Goal: Use online tool/utility: Utilize a website feature to perform a specific function

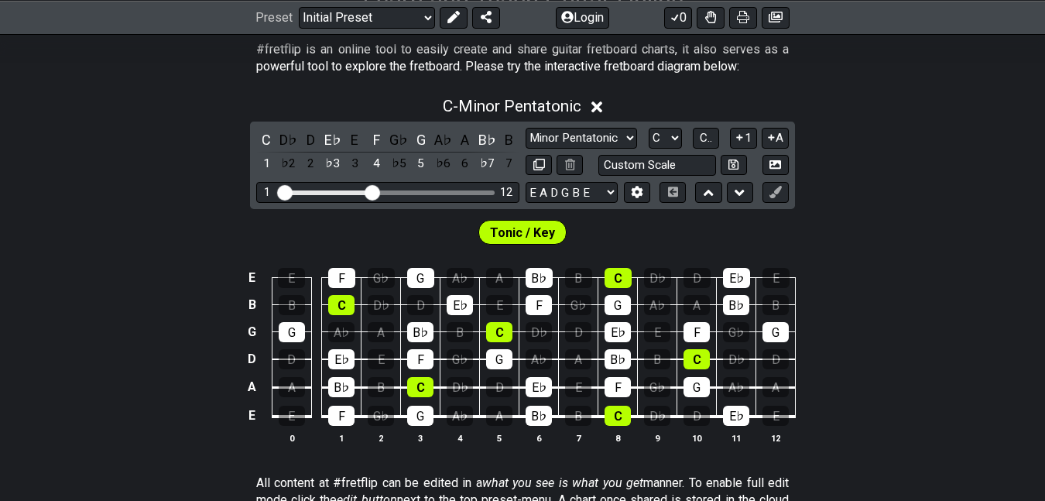
scroll to position [310, 0]
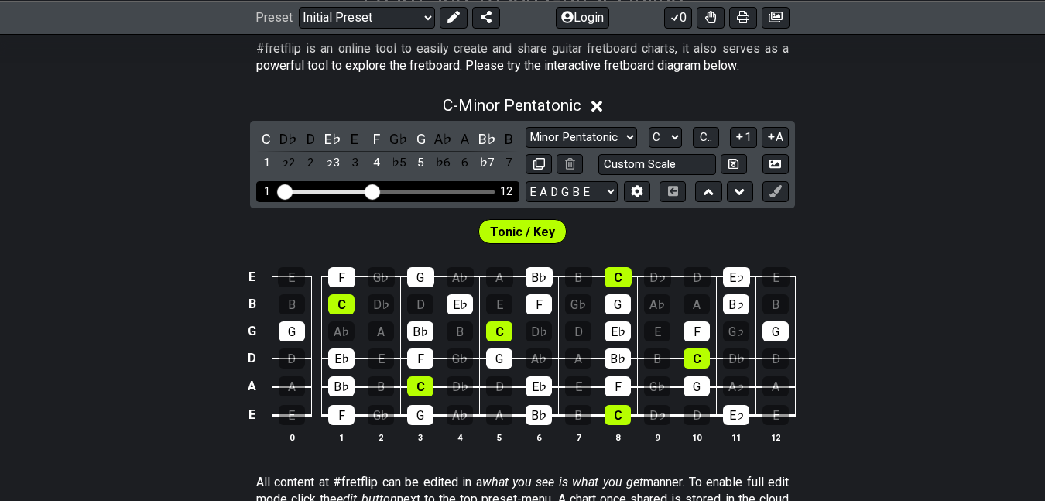
click at [449, 194] on div "Visible fret range" at bounding box center [388, 192] width 215 height 5
click at [450, 194] on div "Visible fret range" at bounding box center [388, 192] width 215 height 5
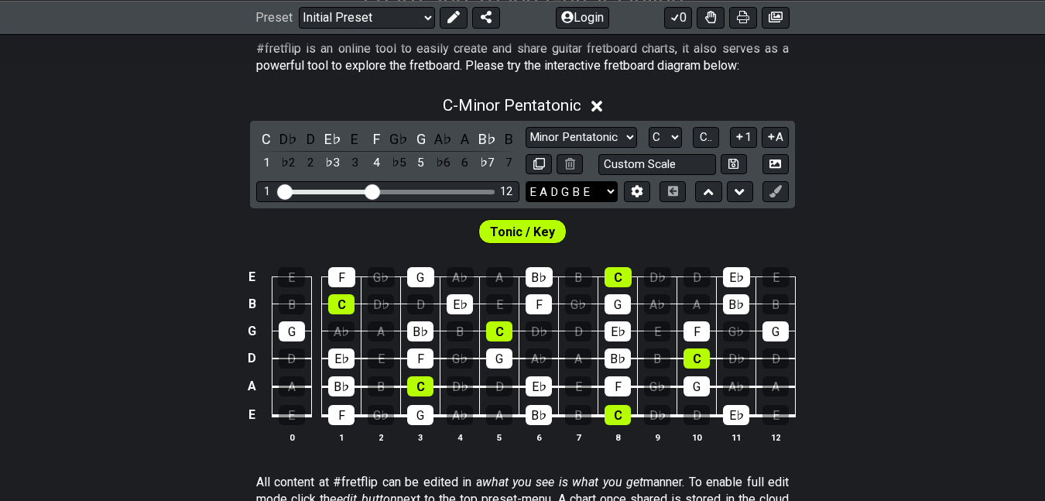
click at [540, 202] on select "E A D G B E E A D G B E E A D G B E B E A D F♯ B A D G C E A D A D G B E E♭ A♭ …" at bounding box center [572, 191] width 92 height 21
click at [209, 170] on div "C - Minor Pentatonic C D♭ D E♭ E F G♭ G A♭ A B♭ B 1 ♭2 2 ♭3 3 4 ♭5 5 ♭6 6 ♭7 7 …" at bounding box center [522, 276] width 1045 height 378
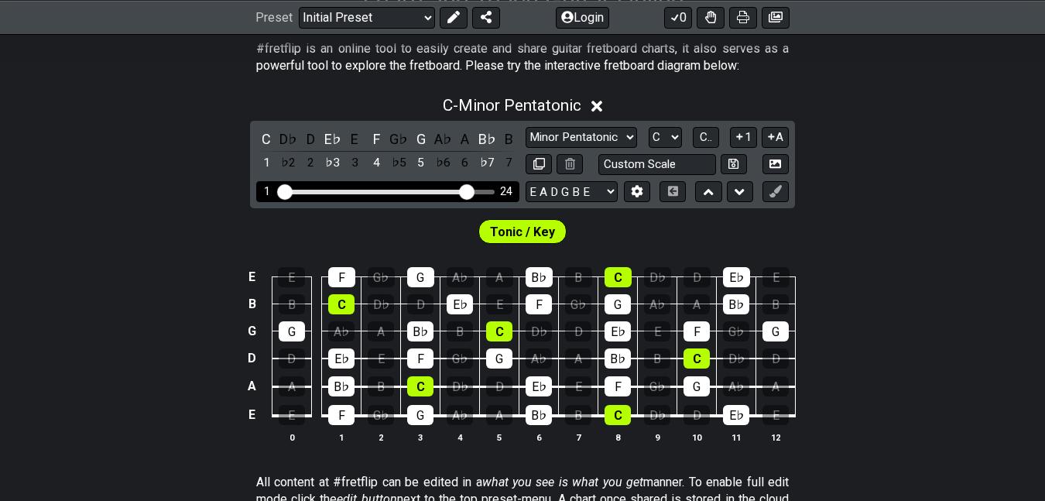
drag, startPoint x: 377, startPoint y: 228, endPoint x: 467, endPoint y: 236, distance: 90.2
click at [467, 190] on input "Visible fret range" at bounding box center [388, 190] width 220 height 0
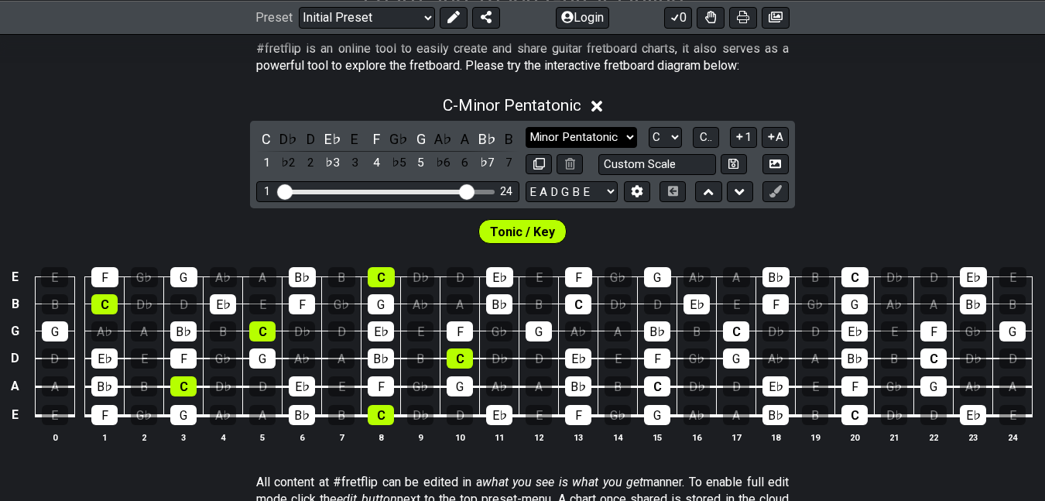
click at [576, 148] on select "Minor Pentatonic Click to edit Minor Pentatonic Major Pentatonic Minor Blues Ma…" at bounding box center [582, 137] width 112 height 21
click at [585, 148] on select "Minor Pentatonic Click to edit Minor Pentatonic Major Pentatonic Minor Blues Ma…" at bounding box center [582, 137] width 112 height 21
select select "Major / [PERSON_NAME]"
click at [526, 148] on select "Minor Pentatonic Click to edit Minor Pentatonic Major Pentatonic Minor Blues Ma…" at bounding box center [582, 137] width 112 height 21
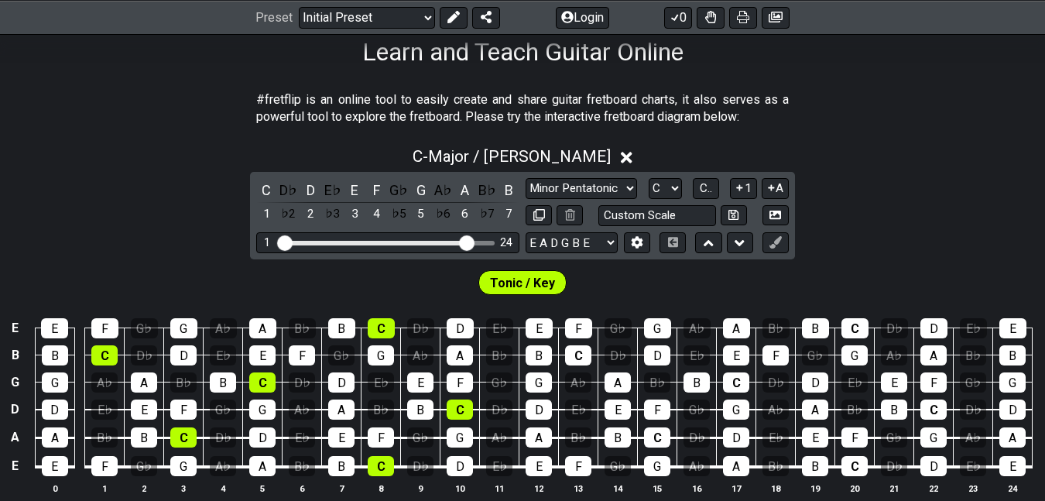
scroll to position [258, 0]
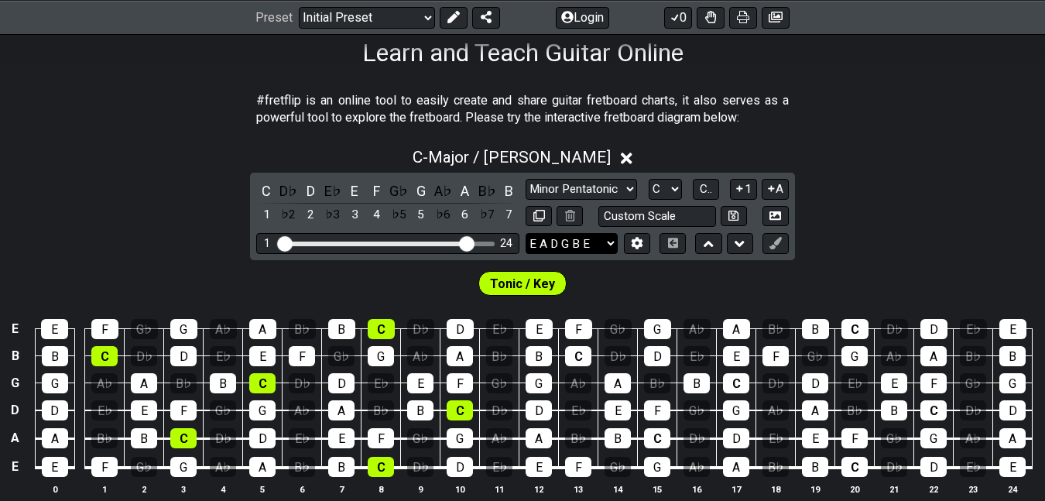
click at [576, 254] on select "E A D G B E E A D G B E E A D G B E B E A D F♯ B A D G C E A D A D G B E E♭ A♭ …" at bounding box center [572, 243] width 92 height 21
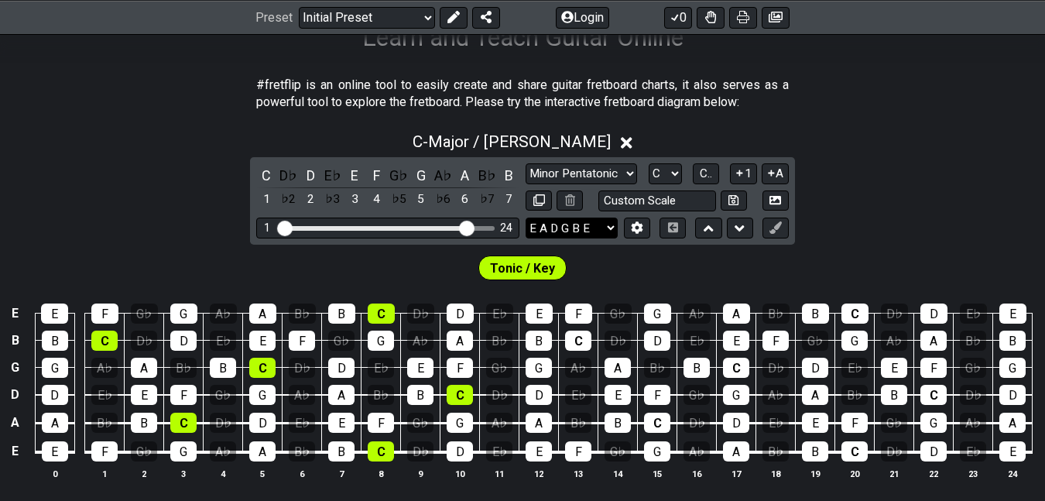
scroll to position [274, 0]
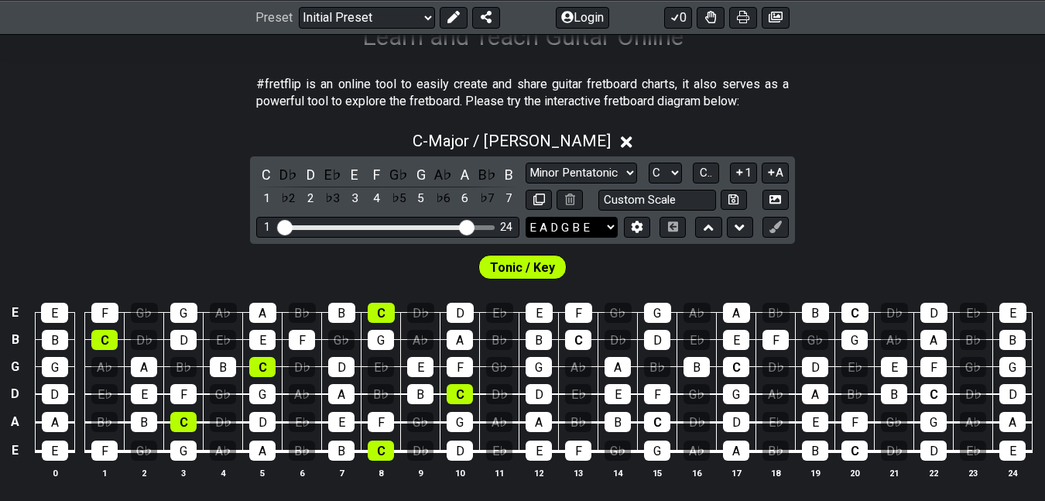
click at [582, 238] on select "E A D G B E E A D G B E E A D G B E B E A D F♯ B A D G C E A D A D G B E E♭ A♭ …" at bounding box center [572, 227] width 92 height 21
click at [589, 238] on select "E A D G B E E A D G B E E A D G B E B E A D F♯ B A D G C E A D A D G B E E♭ A♭ …" at bounding box center [572, 227] width 92 height 21
select select "A D G C F A D"
click at [526, 238] on select "E A D G B E E A D G B E E A D G B E B E A D F♯ B A D G C E A D A D G B E E♭ A♭ …" at bounding box center [572, 227] width 92 height 21
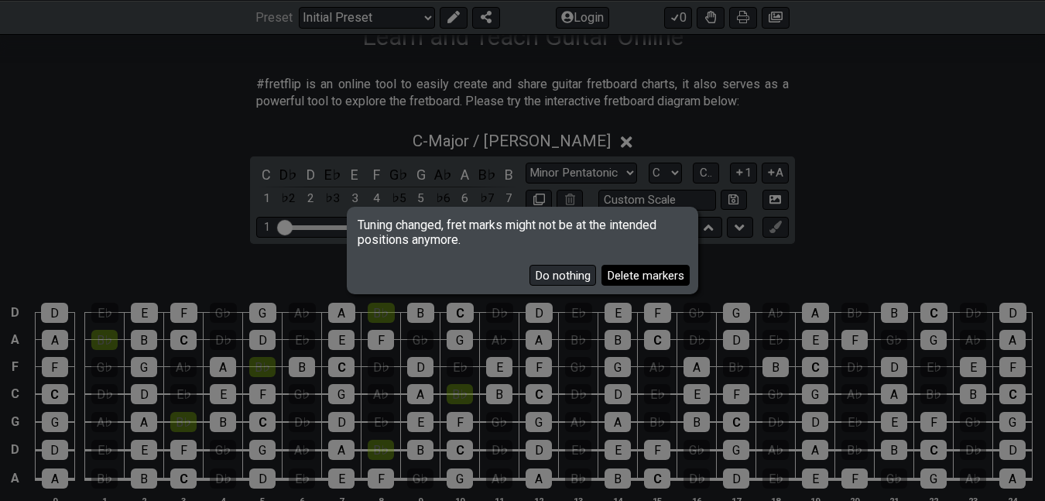
click at [602, 276] on button "Delete markers" at bounding box center [646, 275] width 88 height 21
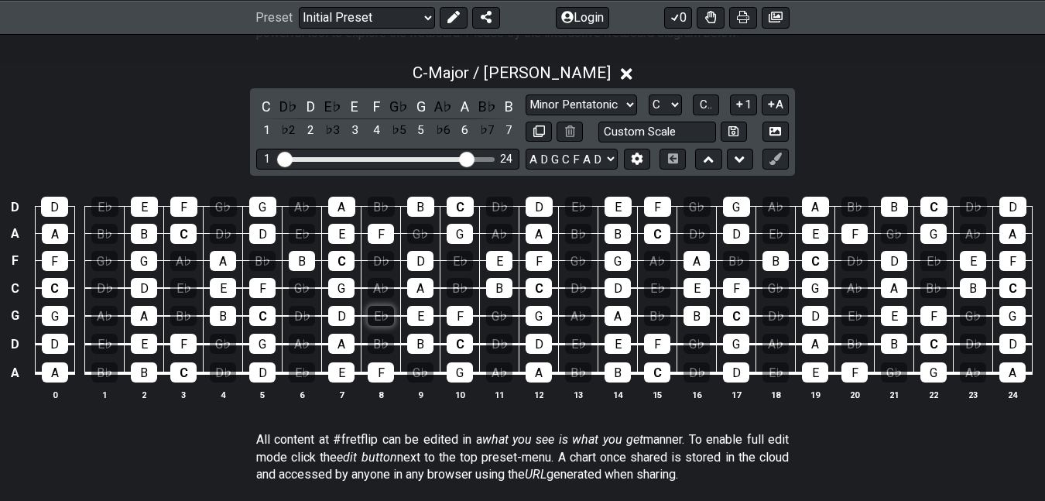
scroll to position [343, 0]
